Goal: Information Seeking & Learning: Learn about a topic

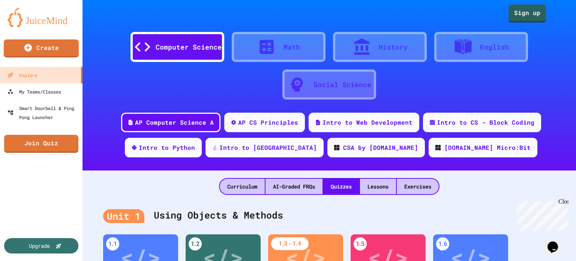
click at [278, 50] on div at bounding box center [270, 47] width 26 height 19
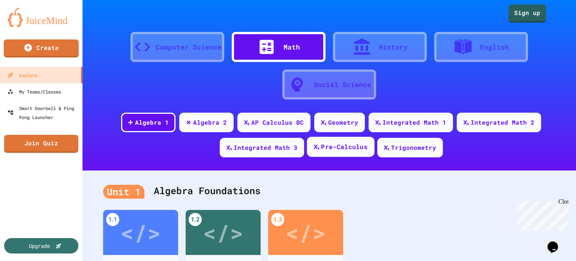
click at [342, 150] on div "Pre-Calculus" at bounding box center [344, 146] width 47 height 9
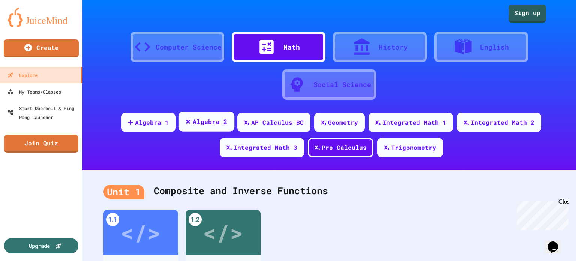
click at [206, 118] on div "Algebra 2" at bounding box center [210, 121] width 35 height 9
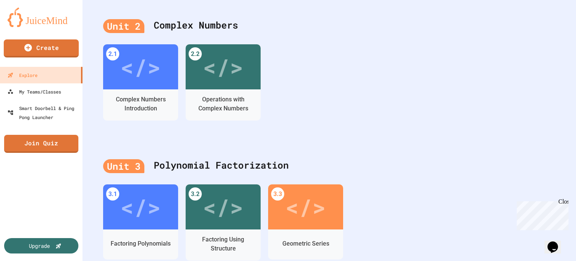
scroll to position [306, 0]
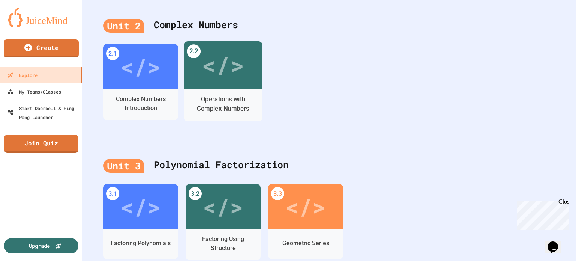
click at [244, 111] on div "Operations with Complex Numbers" at bounding box center [223, 104] width 67 height 19
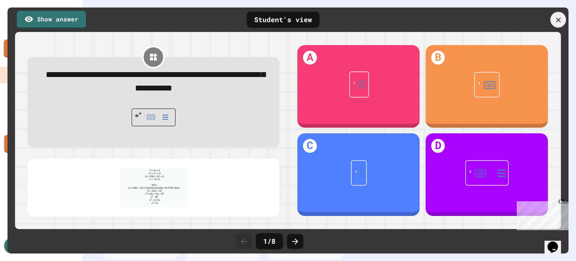
click at [558, 18] on icon at bounding box center [559, 20] width 8 height 8
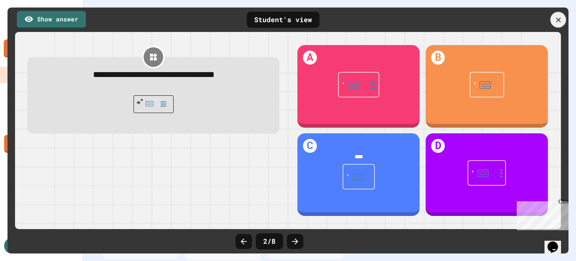
click at [563, 22] on div at bounding box center [559, 20] width 16 height 16
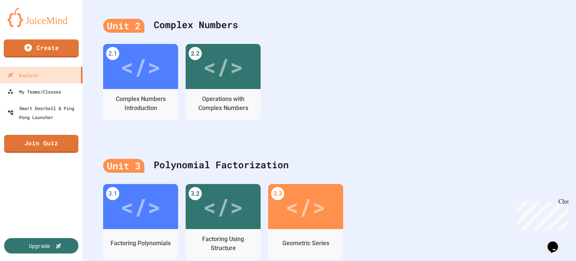
scroll to position [147, 0]
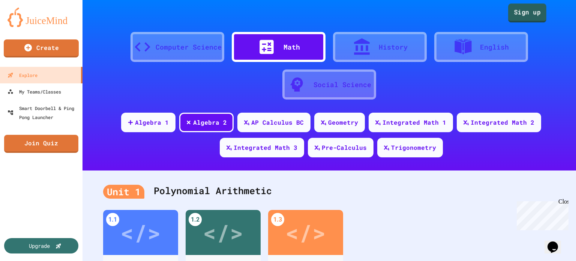
click at [531, 18] on link "Sign up" at bounding box center [528, 12] width 38 height 19
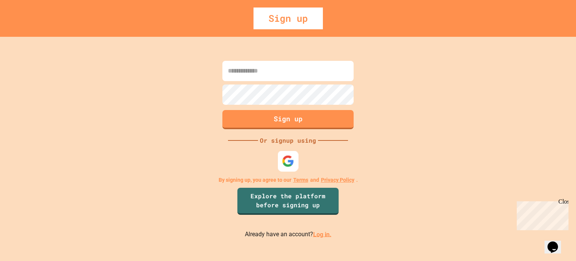
click at [281, 162] on div at bounding box center [288, 160] width 21 height 21
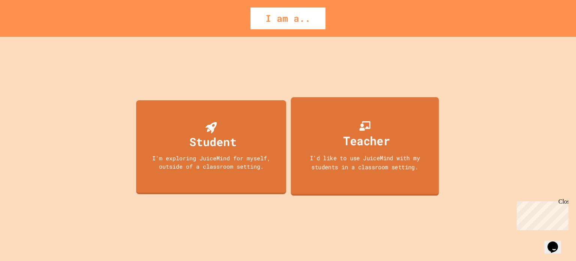
click at [374, 153] on div "Teacher I'd like to use JuiceMind with my students in a classroom setting." at bounding box center [365, 146] width 148 height 99
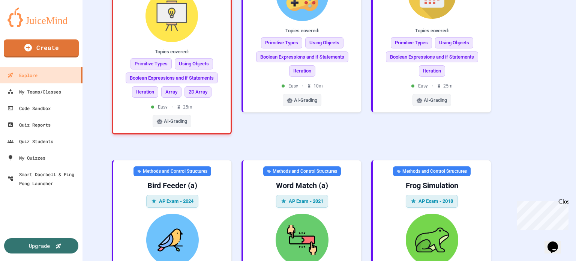
scroll to position [602, 0]
